Goal: Task Accomplishment & Management: Complete application form

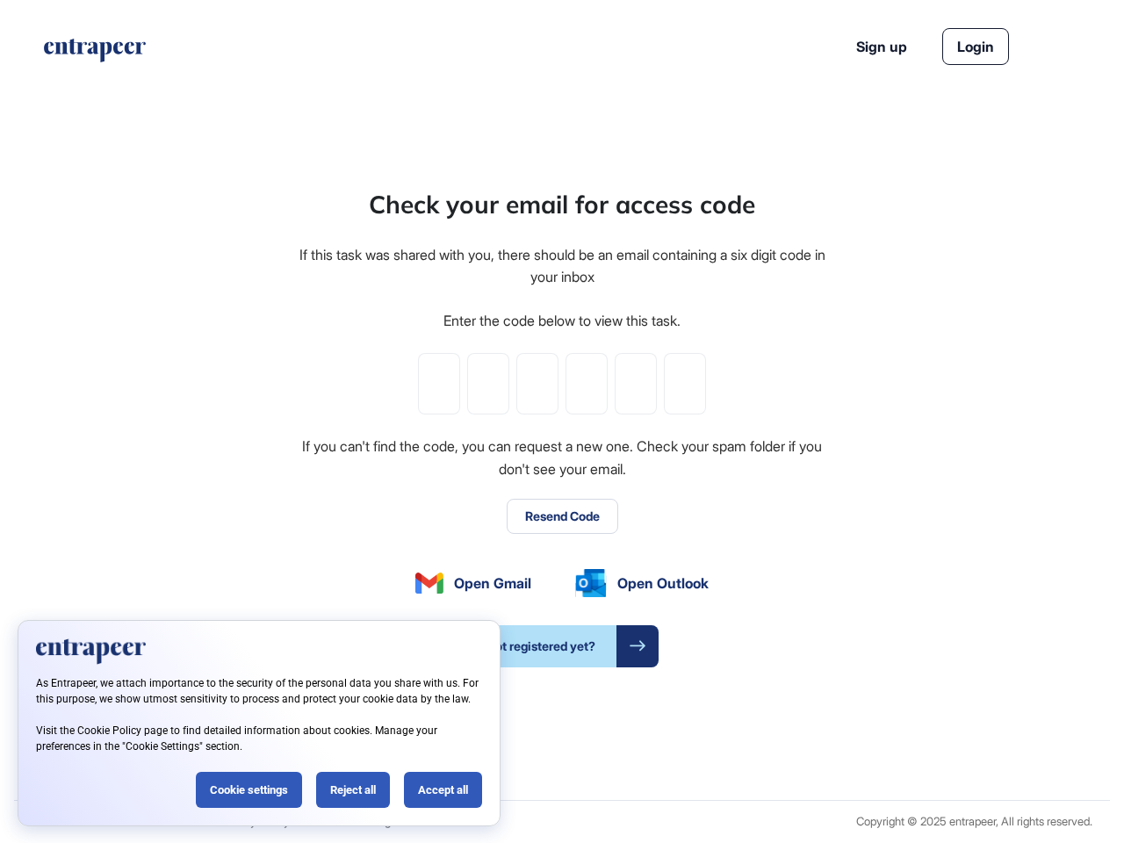
click at [562, 421] on div "Check your email for access code If this task was shared with you, there should…" at bounding box center [562, 426] width 530 height 481
click at [439, 384] on input "tel" at bounding box center [439, 383] width 42 height 61
click at [488, 384] on input "tel" at bounding box center [488, 383] width 42 height 61
click at [537, 384] on input "tel" at bounding box center [537, 383] width 42 height 61
click at [586, 384] on input "tel" at bounding box center [586, 383] width 42 height 61
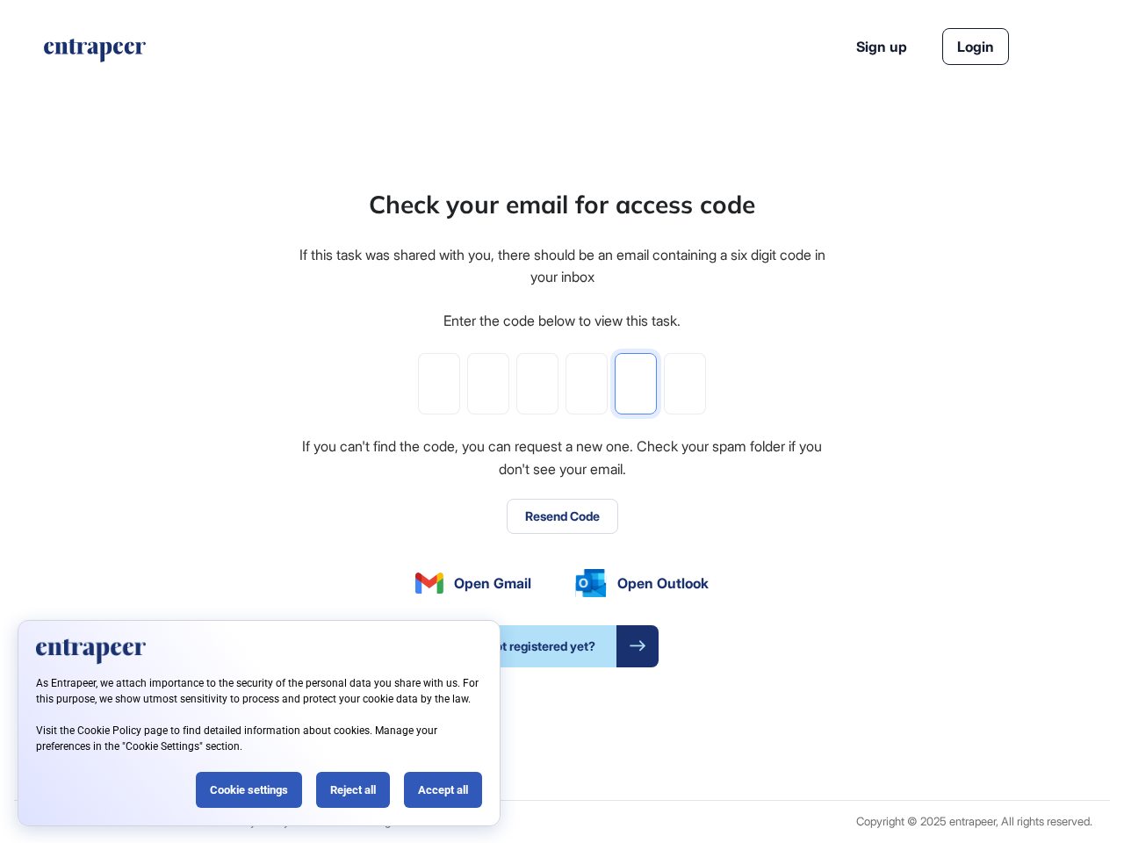
click at [636, 384] on input "tel" at bounding box center [636, 383] width 42 height 61
click at [685, 384] on input "tel" at bounding box center [685, 383] width 42 height 61
click at [562, 516] on button "Resend Code" at bounding box center [563, 516] width 112 height 35
